Goal: Find specific page/section: Find specific page/section

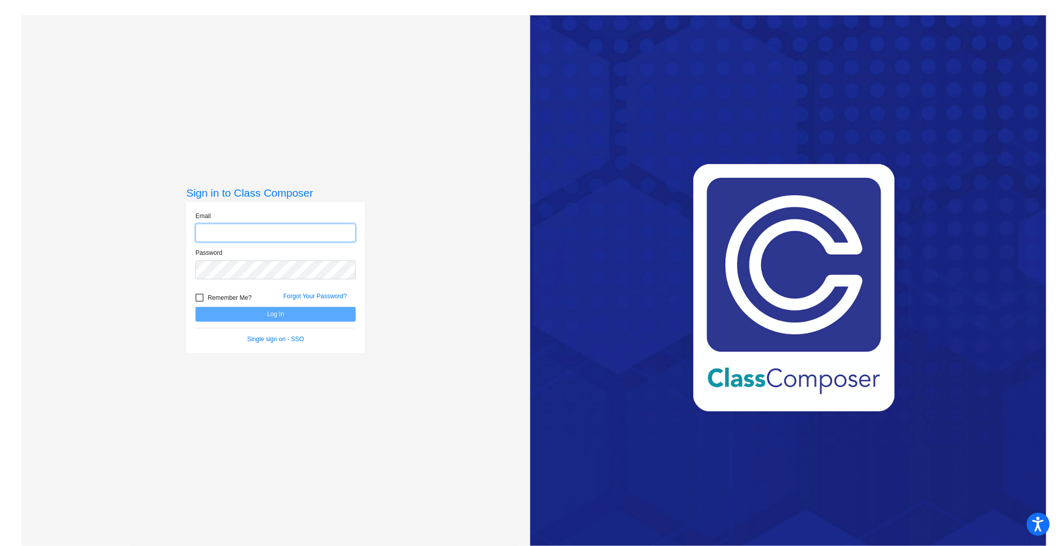
type input "[EMAIL_ADDRESS][DOMAIN_NAME]"
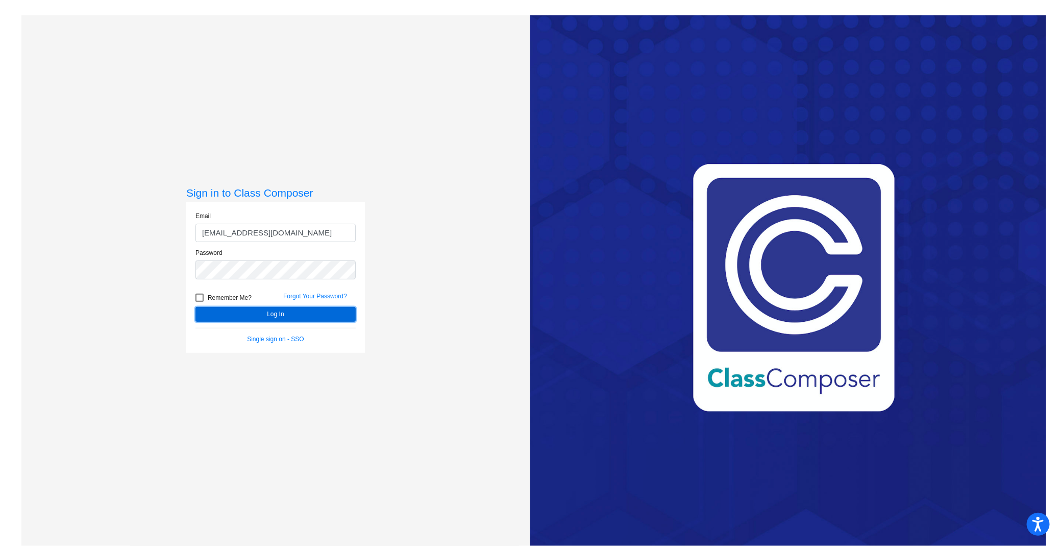
click at [277, 310] on button "Log In" at bounding box center [275, 314] width 160 height 15
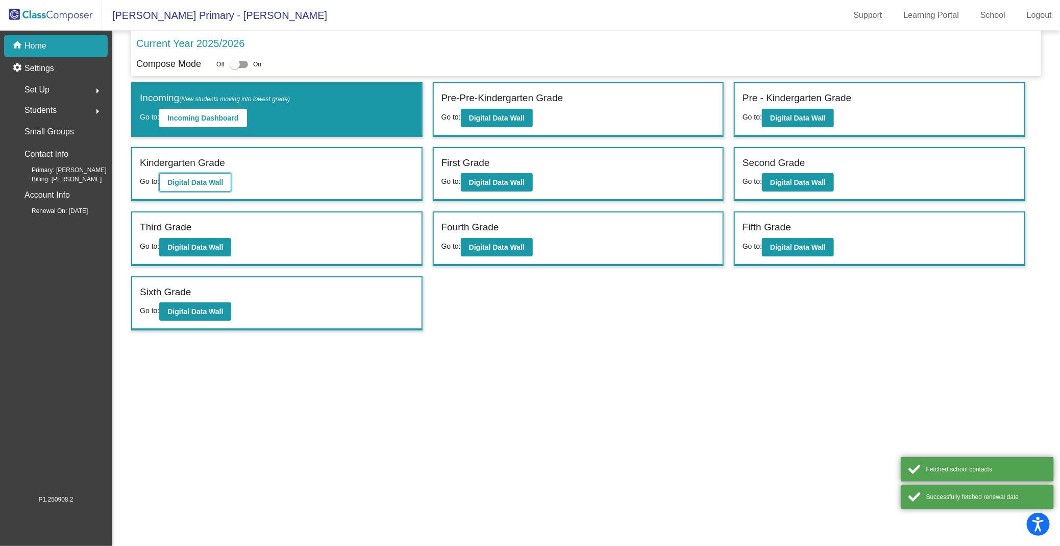
click at [199, 180] on b "Digital Data Wall" at bounding box center [195, 182] width 56 height 8
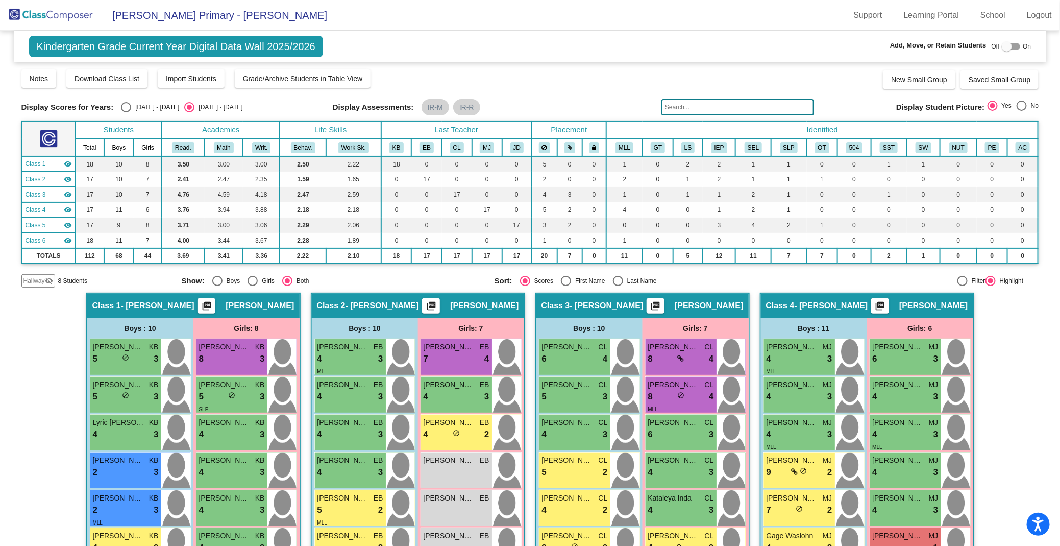
click at [62, 18] on img at bounding box center [51, 15] width 102 height 30
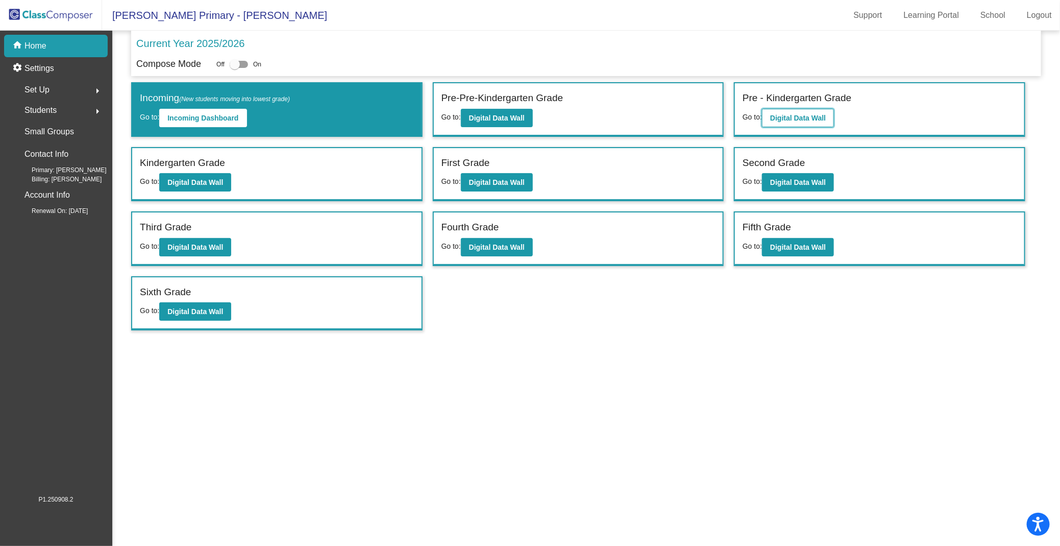
click at [792, 114] on b "Digital Data Wall" at bounding box center [798, 118] width 56 height 8
